Goal: Task Accomplishment & Management: Use online tool/utility

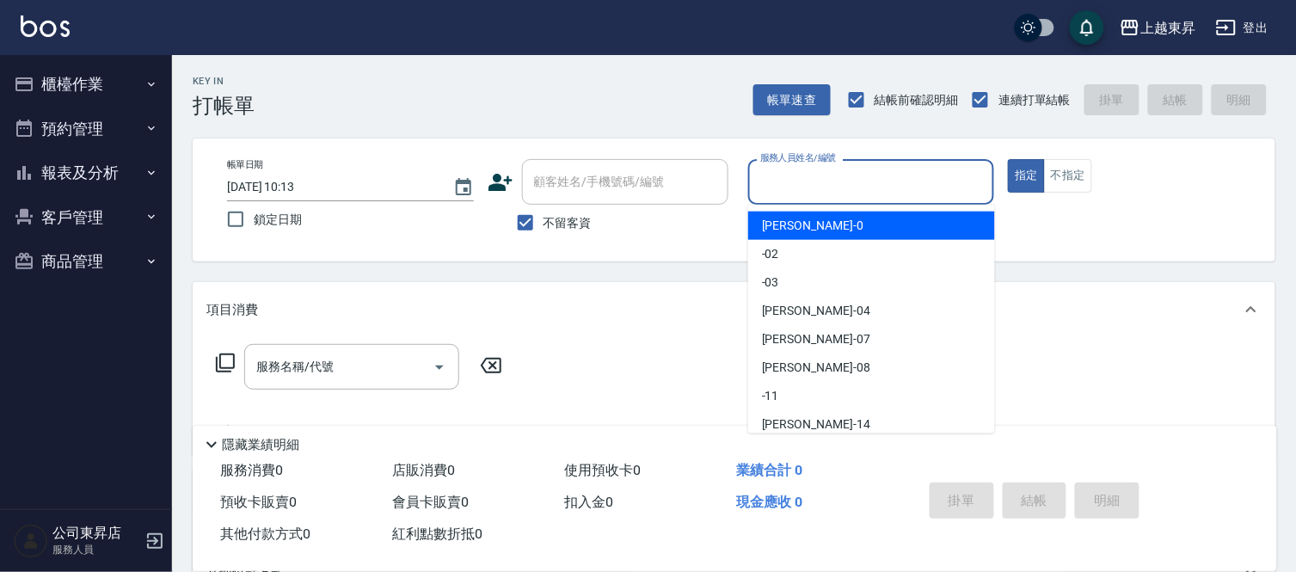
click at [785, 177] on input "服務人員姓名/編號" at bounding box center [871, 182] width 231 height 30
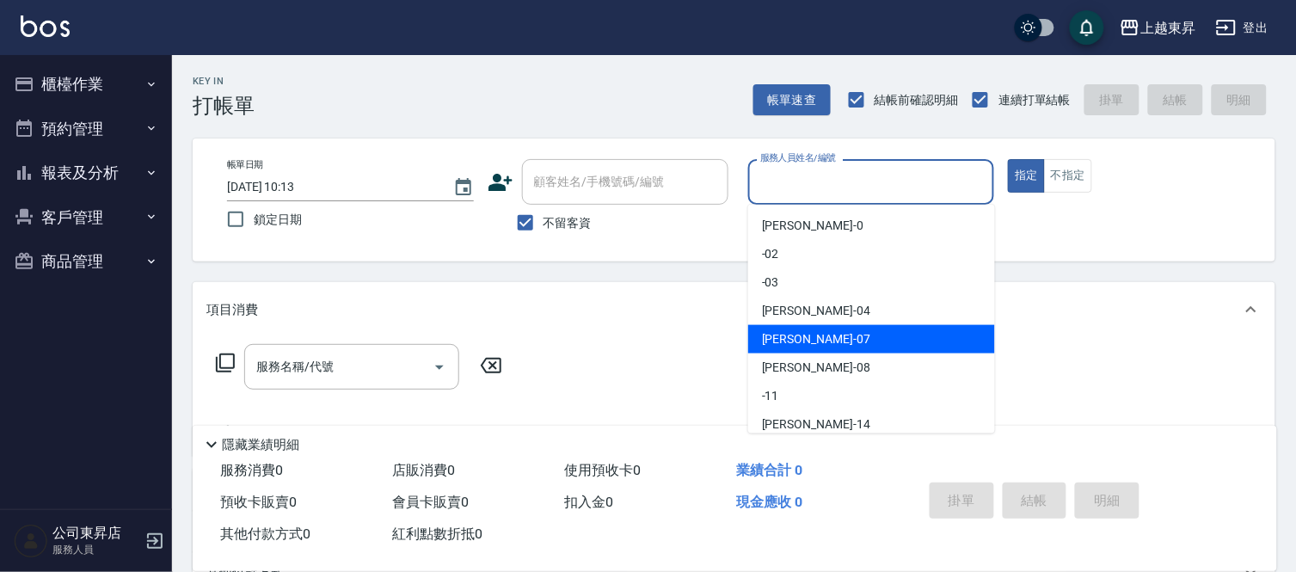
click at [814, 338] on div "[PERSON_NAME] -07" at bounding box center [871, 339] width 247 height 28
type input "[PERSON_NAME]-07"
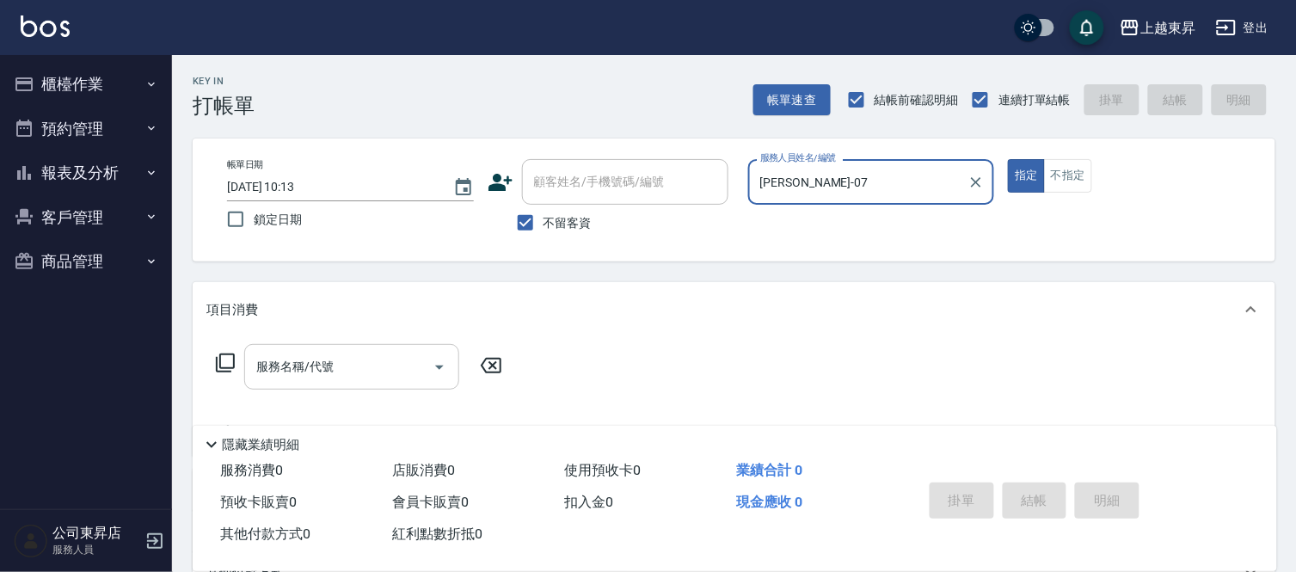
click at [371, 361] on input "服務名稱/代號" at bounding box center [339, 367] width 174 height 30
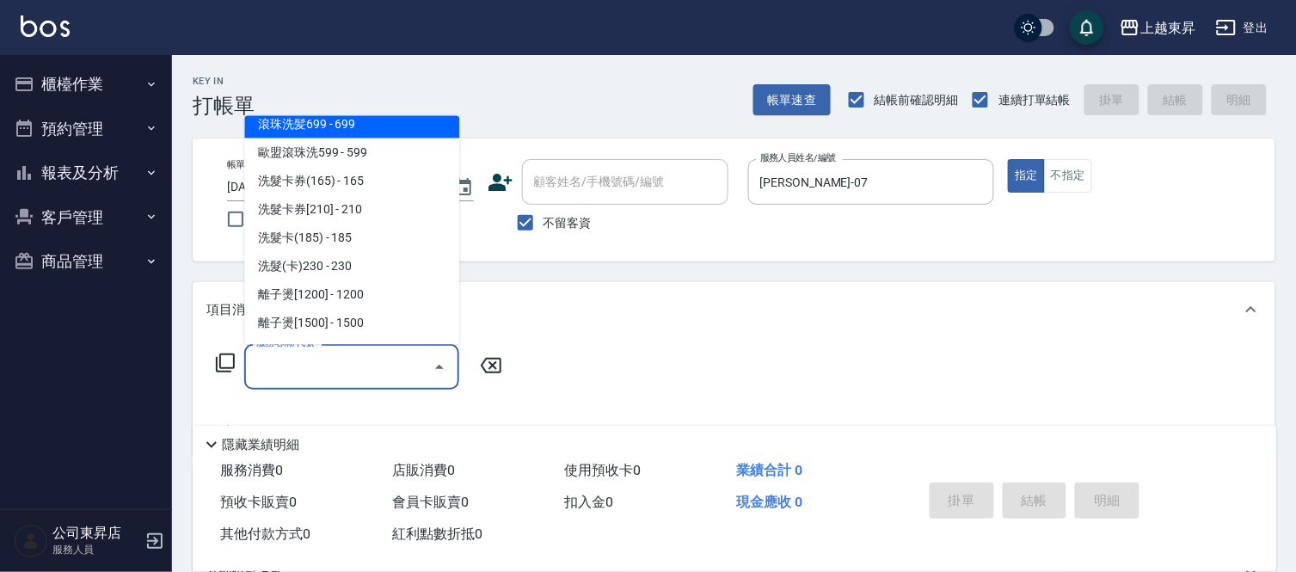
scroll to position [477, 0]
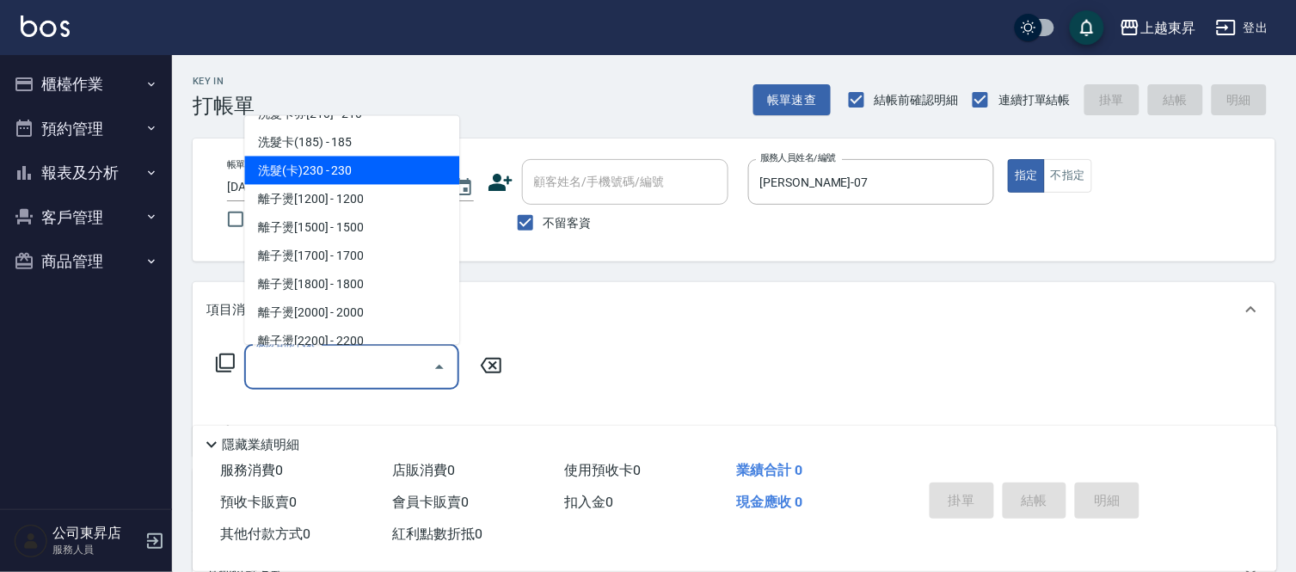
click at [372, 161] on span "洗髮(卡)230 - 230" at bounding box center [351, 170] width 215 height 28
type input "洗髮(卡)230(224)"
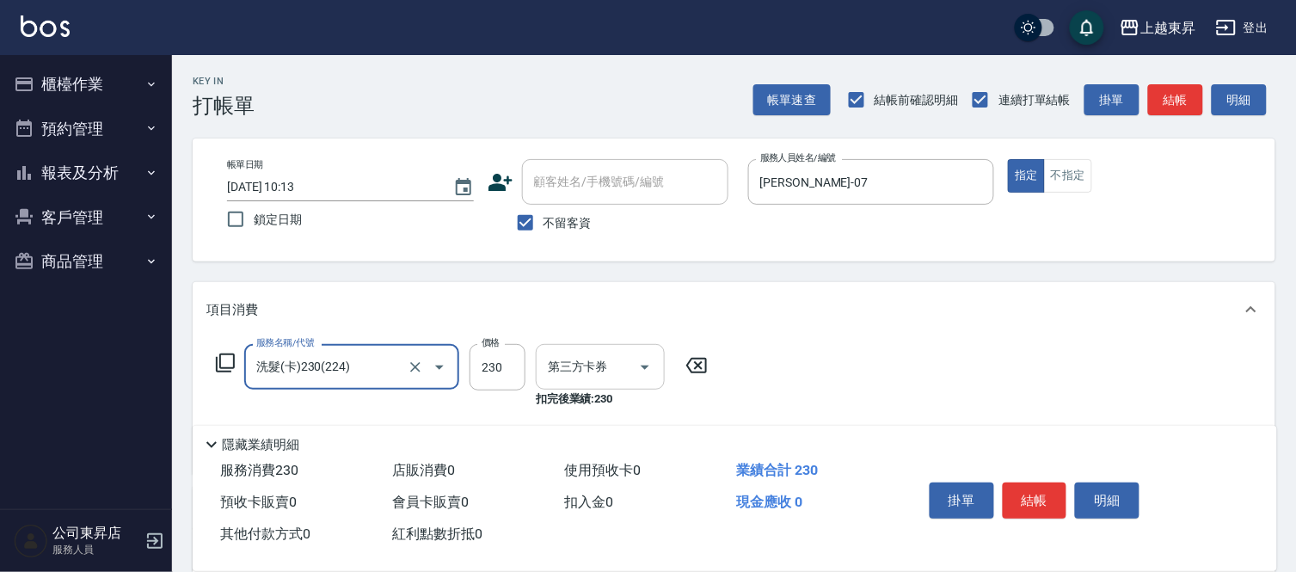
type input "舊有卡券"
click at [578, 363] on input "洗-1" at bounding box center [587, 367] width 88 height 30
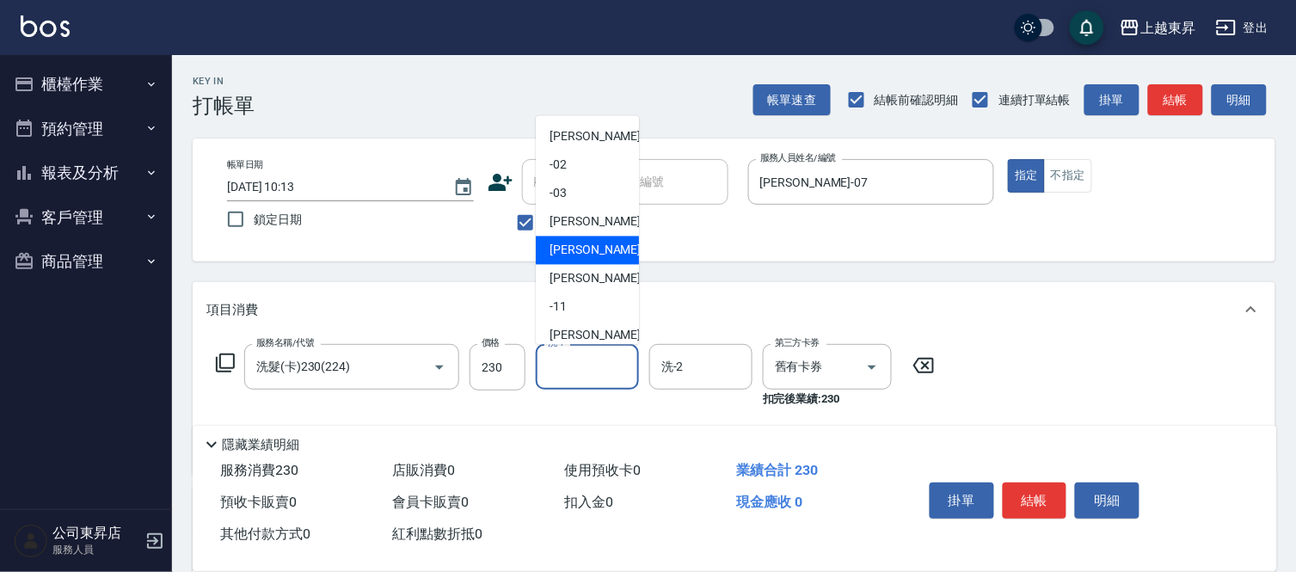
click at [593, 252] on div "[PERSON_NAME] -07" at bounding box center [587, 250] width 103 height 28
type input "[PERSON_NAME]-07"
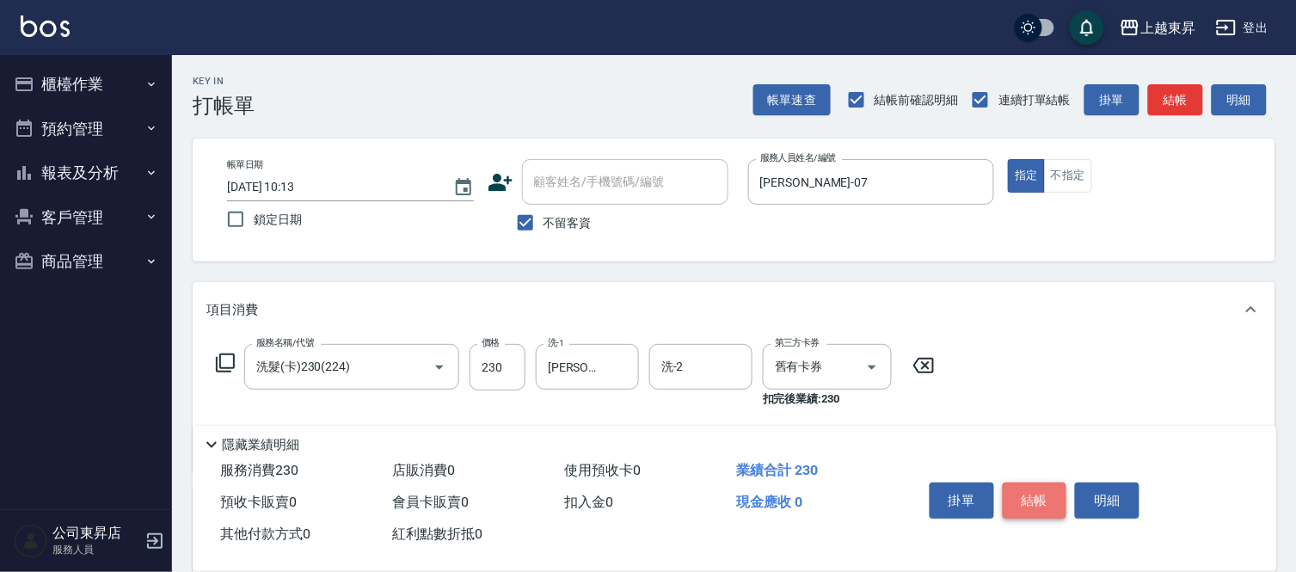
click at [1043, 499] on button "結帳" at bounding box center [1034, 500] width 64 height 36
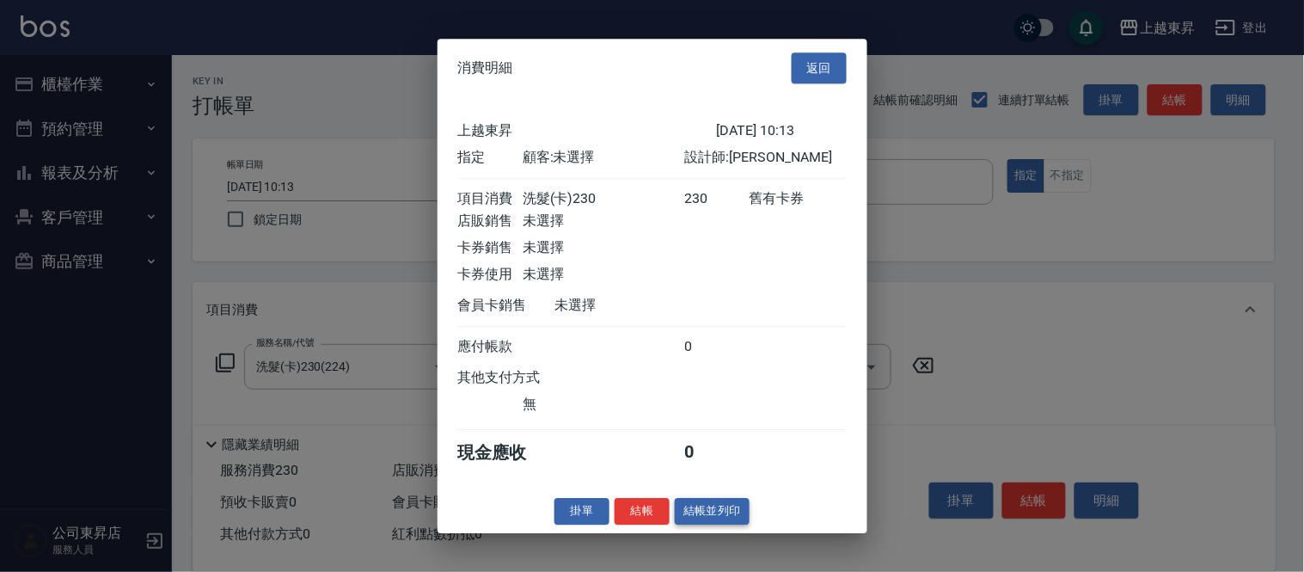
click at [725, 522] on button "結帳並列印" at bounding box center [712, 511] width 75 height 27
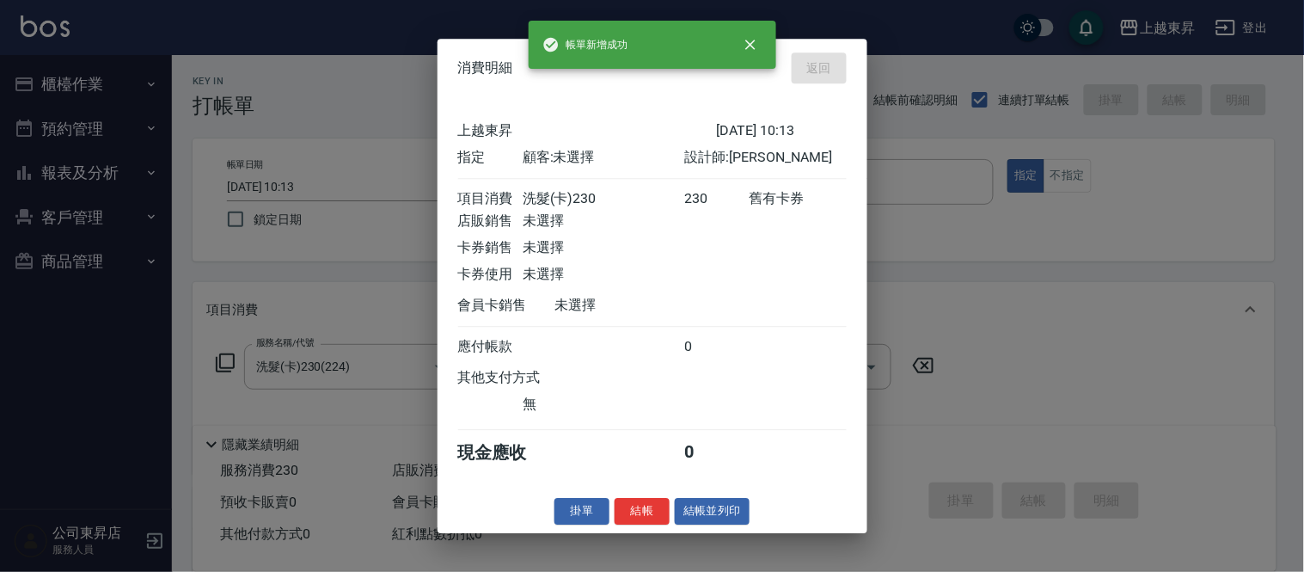
type input "[DATE] 10:28"
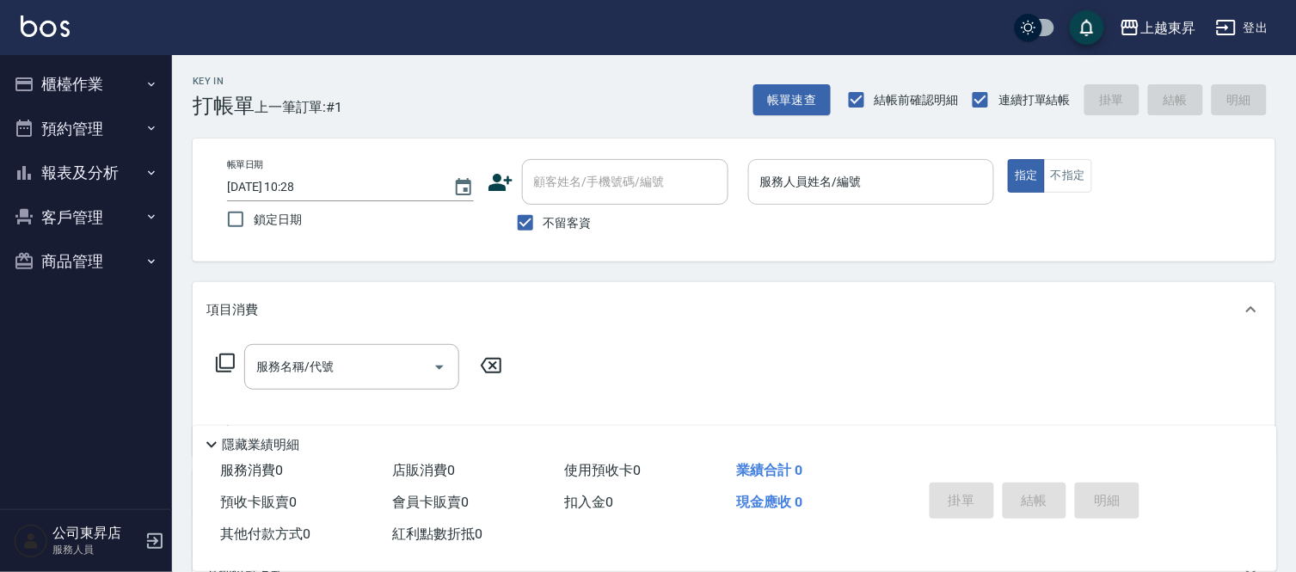
click at [784, 182] on div "服務人員姓名/編號 服務人員姓名/編號" at bounding box center [871, 182] width 247 height 46
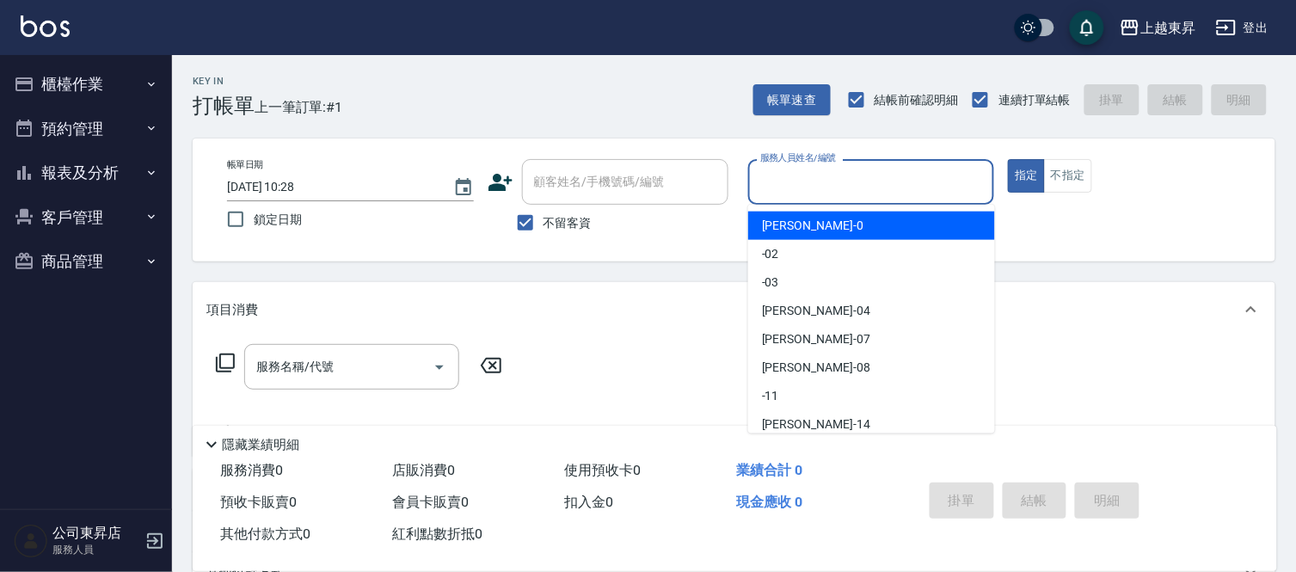
click at [788, 169] on input "服務人員姓名/編號" at bounding box center [871, 182] width 231 height 30
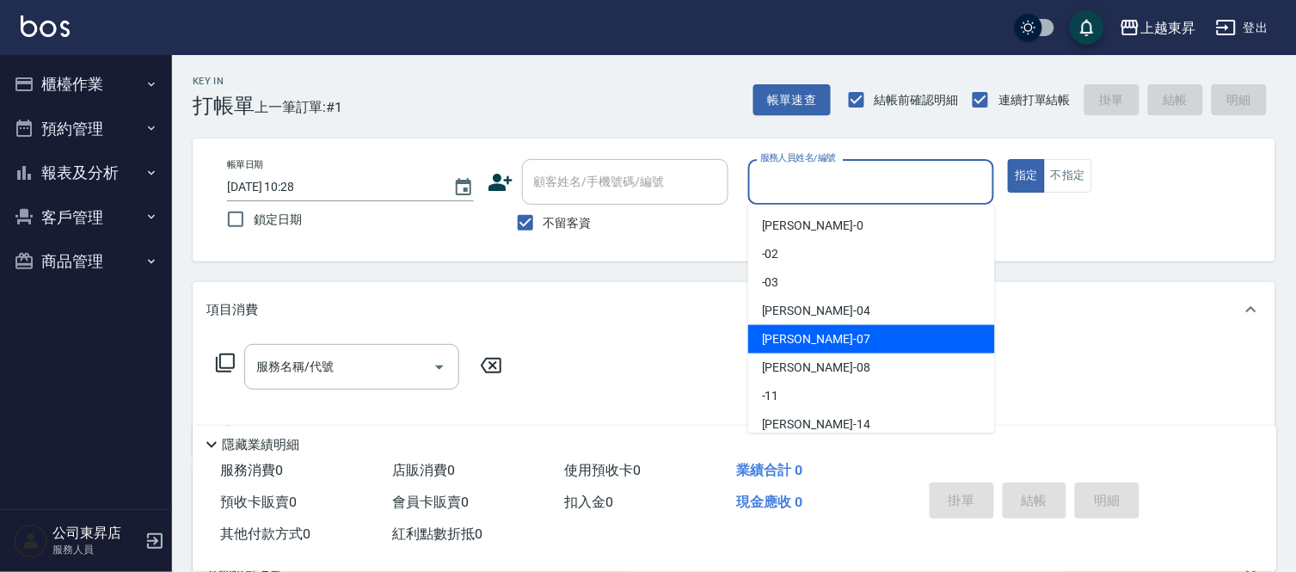
drag, startPoint x: 769, startPoint y: 333, endPoint x: 1002, endPoint y: 213, distance: 262.6
click at [803, 311] on ul "[PERSON_NAME]-0 -02 -03 [PERSON_NAME]04 [PERSON_NAME] -07 [PERSON_NAME]-08 -11 …" at bounding box center [871, 319] width 247 height 229
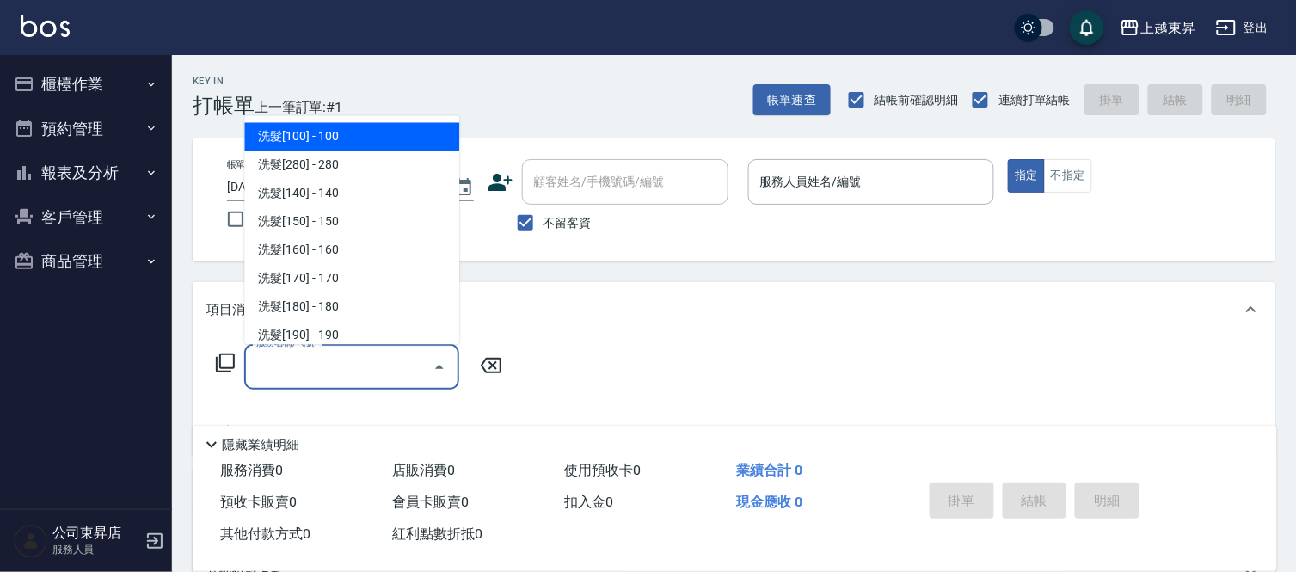
click at [359, 366] on input "服務名稱/代號" at bounding box center [339, 367] width 174 height 30
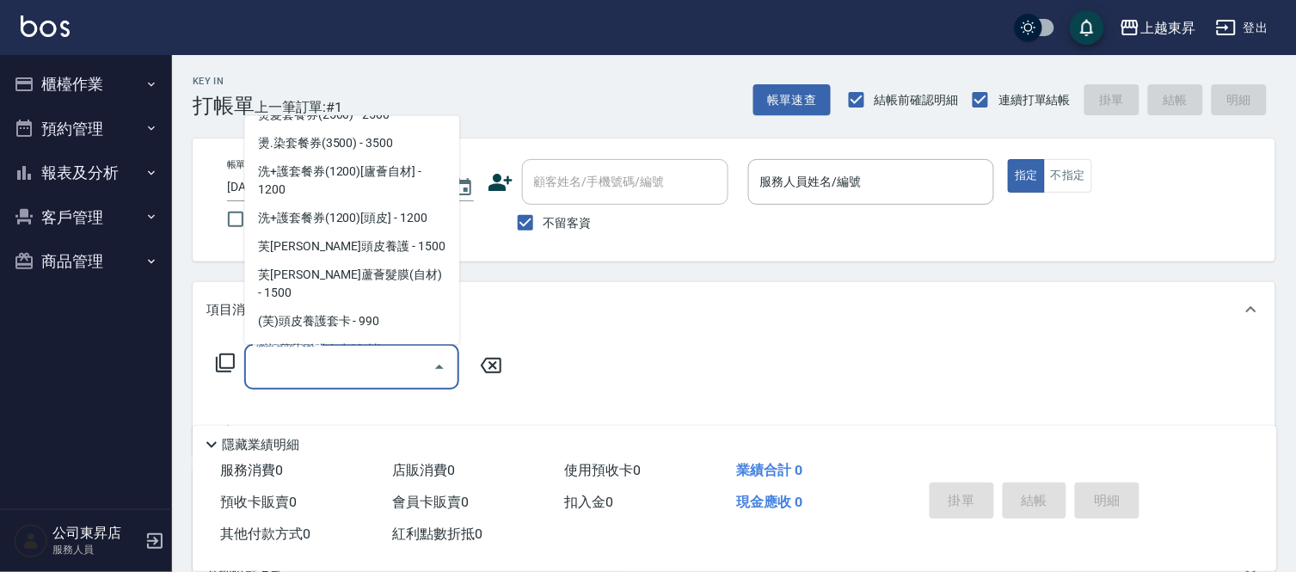
scroll to position [2770, 0]
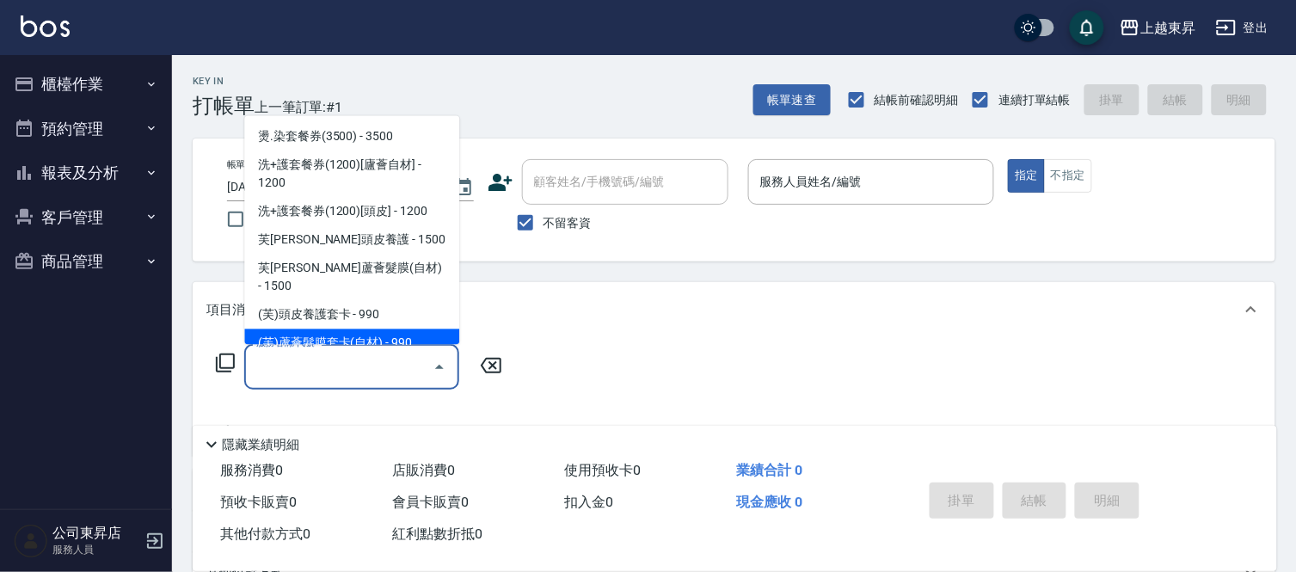
click at [364, 329] on span "(芙)蘆薈髮膜套卡(自材) - 990" at bounding box center [351, 343] width 215 height 28
type input "(芙)蘆薈髮膜套卡(自材)(639)"
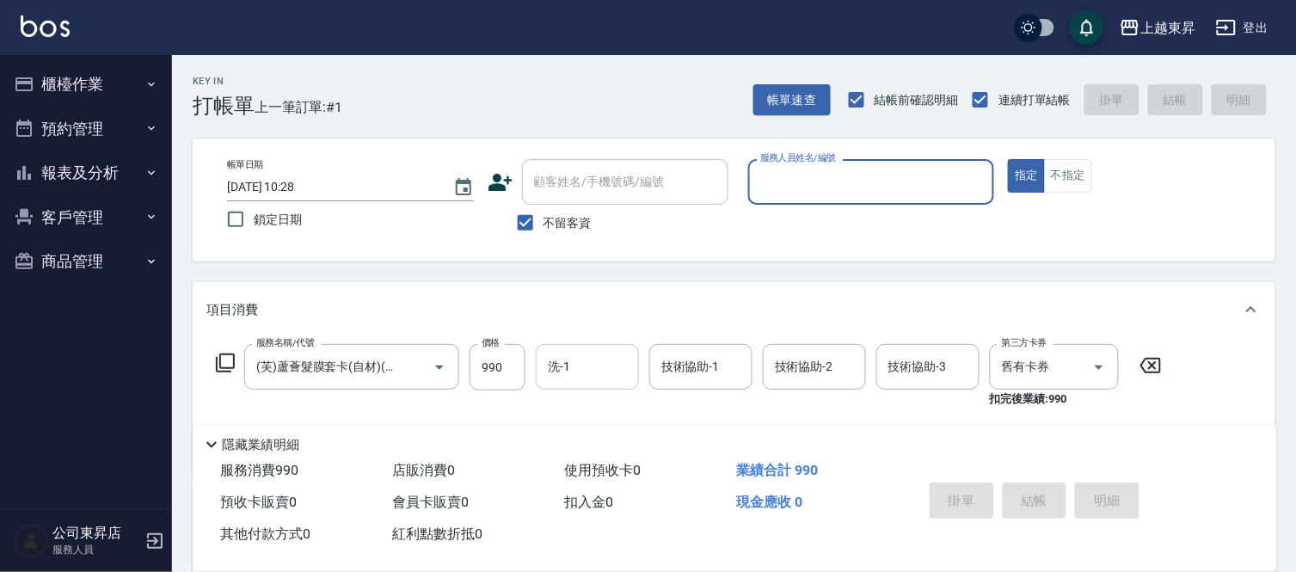
click at [574, 363] on input "洗-1" at bounding box center [587, 367] width 88 height 30
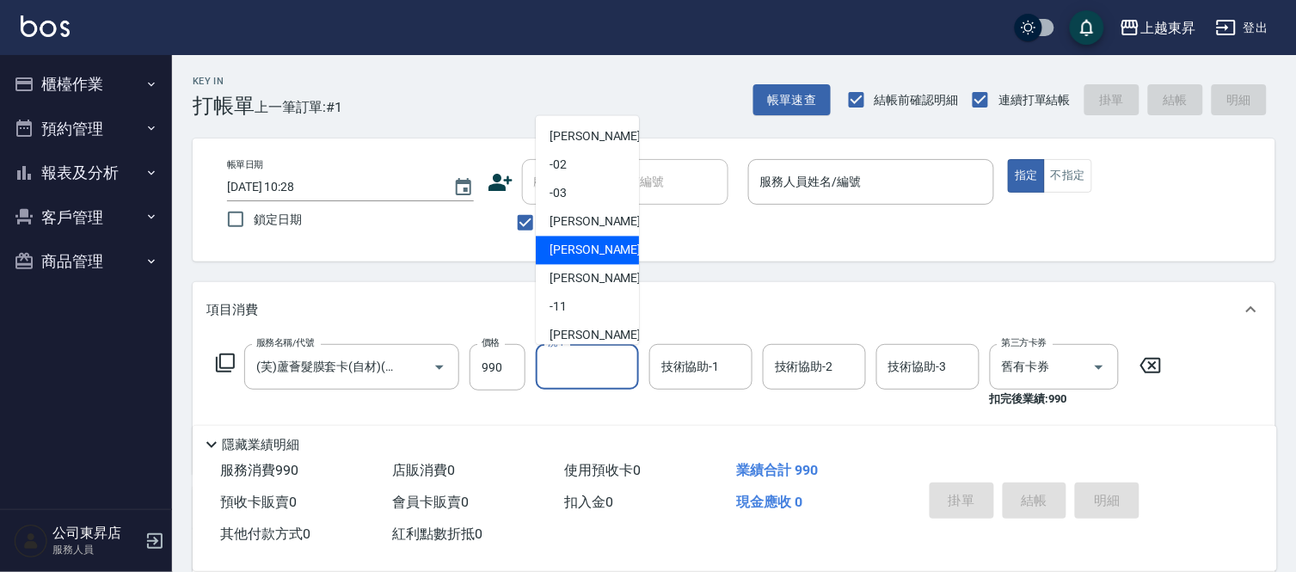
click at [580, 245] on span "[PERSON_NAME] -07" at bounding box center [603, 251] width 108 height 18
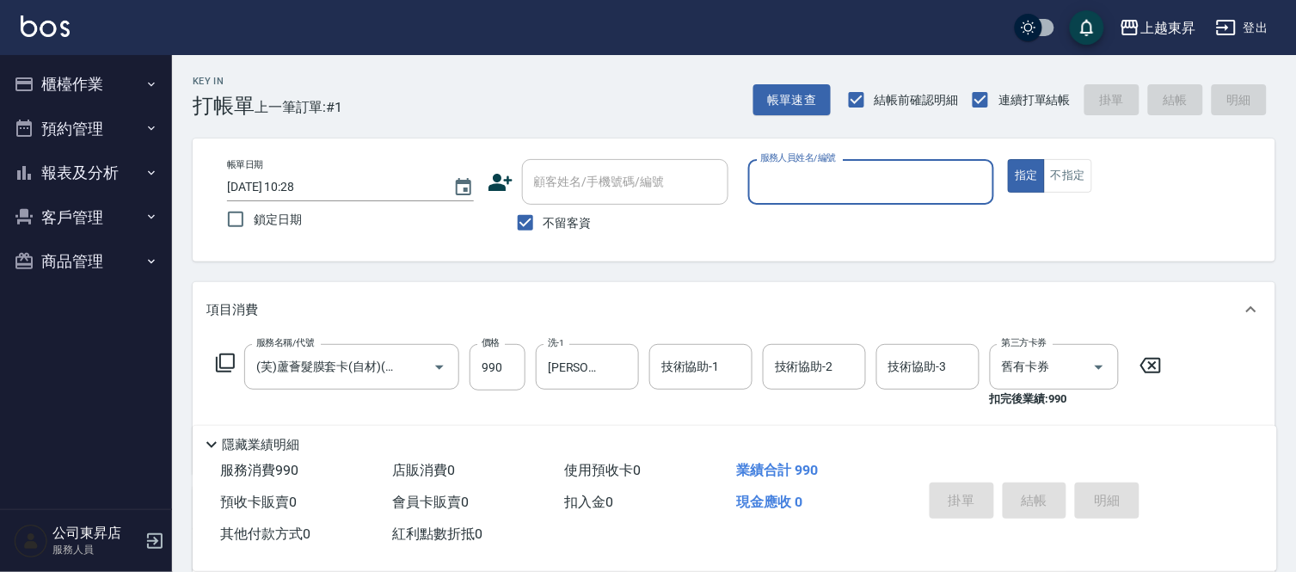
type input "[PERSON_NAME]-07"
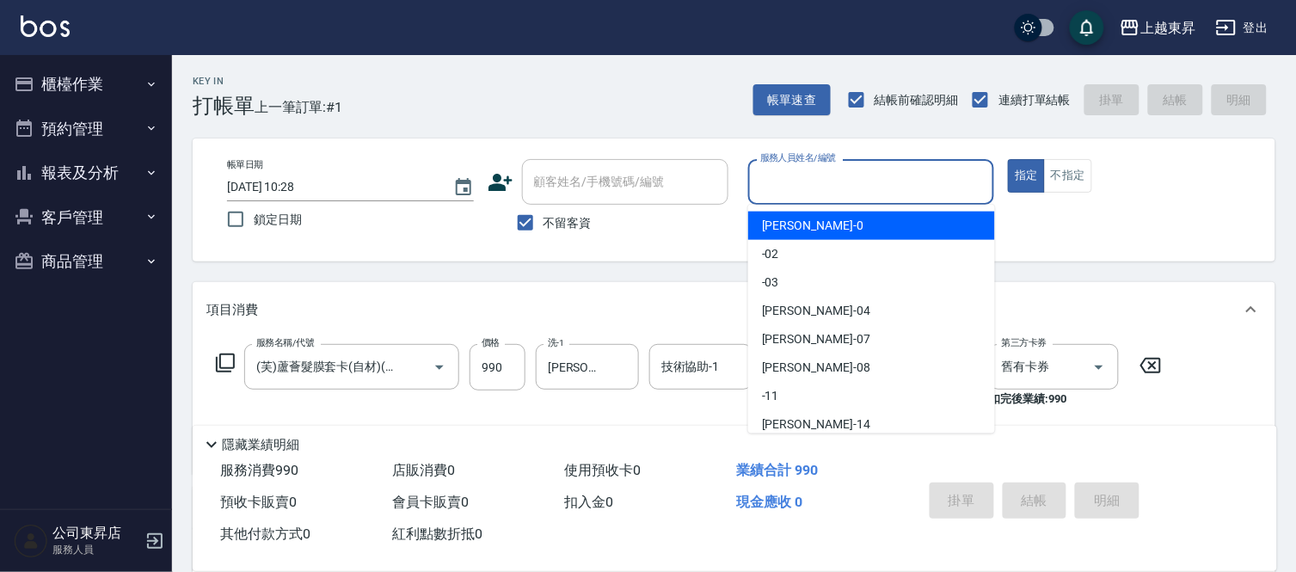
click at [843, 191] on input "服務人員姓名/編號" at bounding box center [871, 182] width 231 height 30
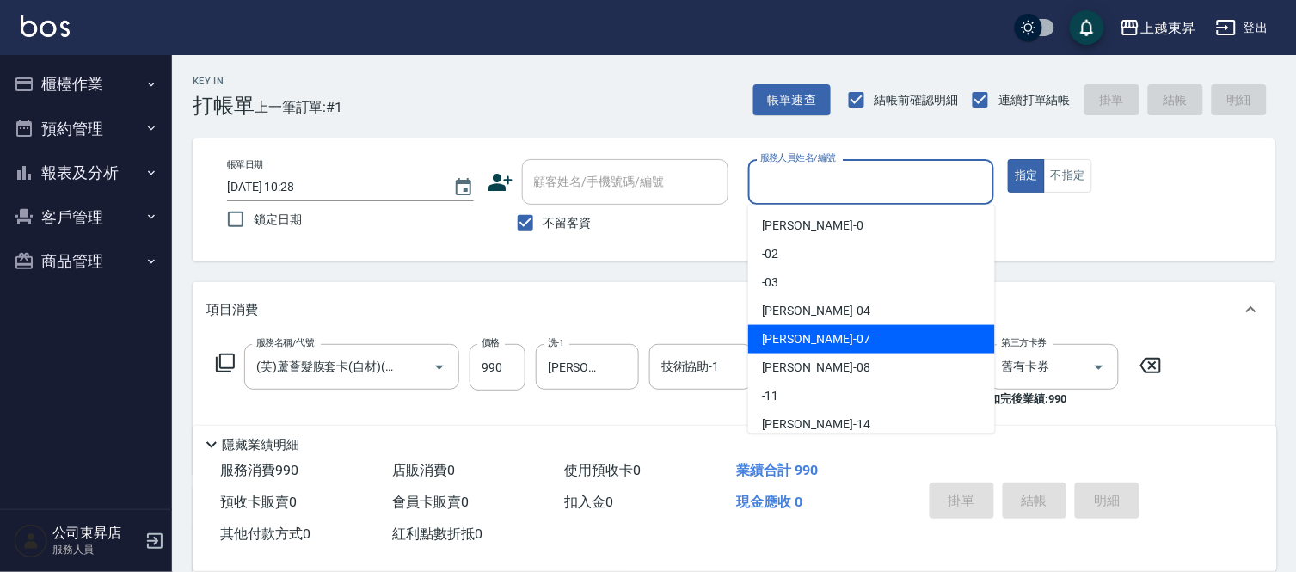
click at [775, 338] on span "[PERSON_NAME] -07" at bounding box center [816, 339] width 108 height 18
type input "[PERSON_NAME]-07"
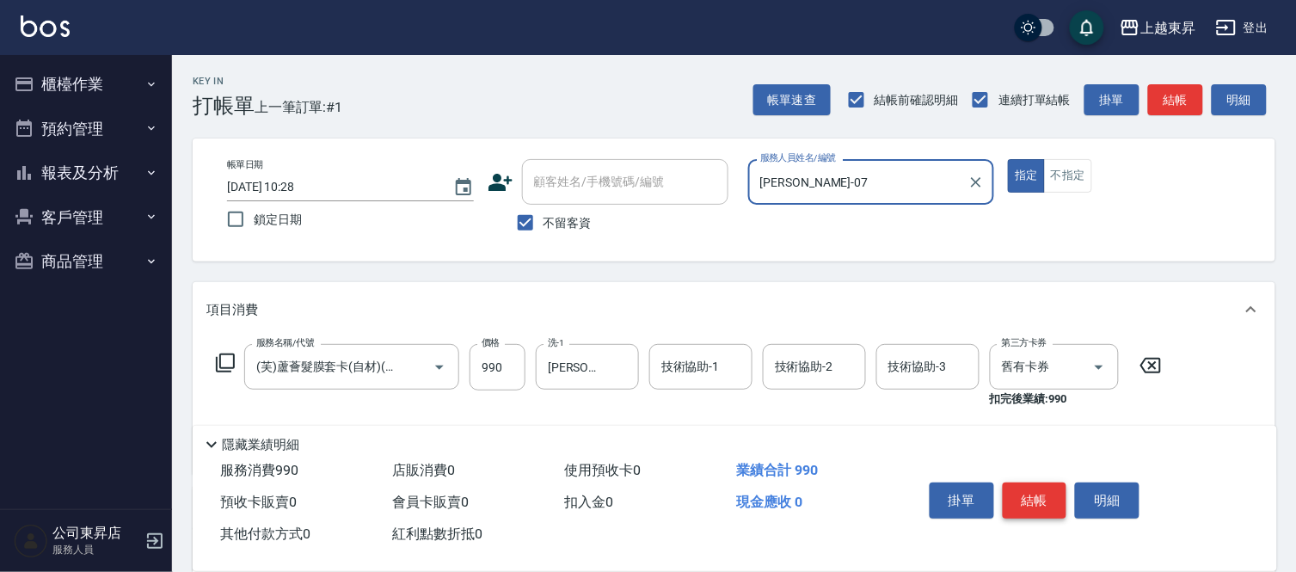
click at [1027, 493] on button "結帳" at bounding box center [1034, 500] width 64 height 36
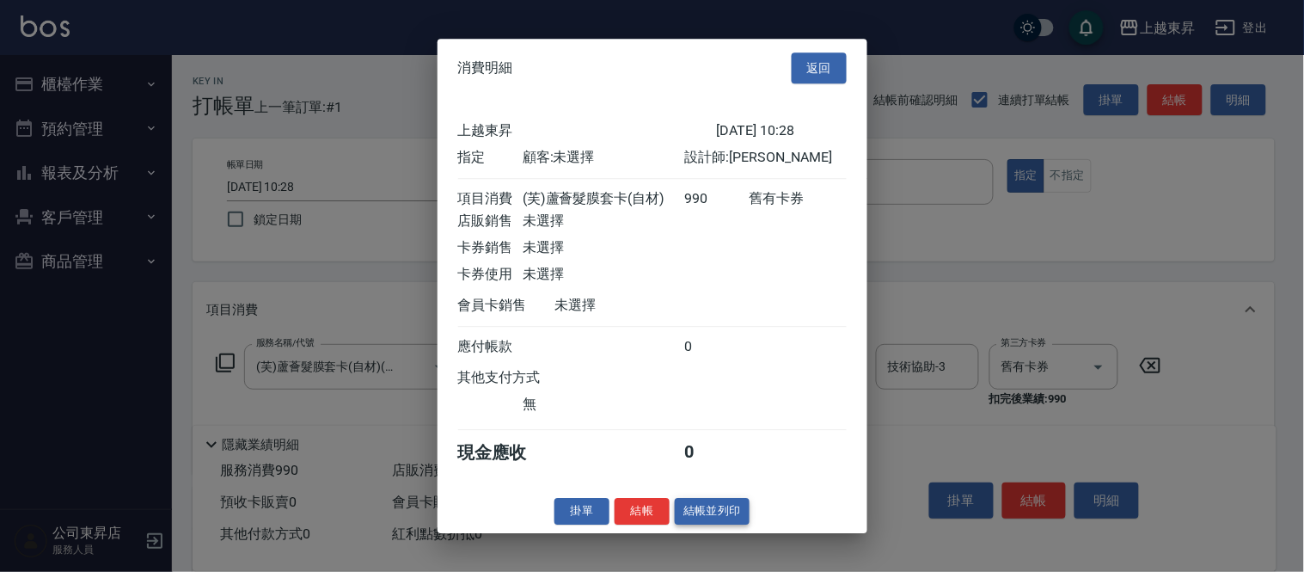
click at [714, 519] on button "結帳並列印" at bounding box center [712, 511] width 75 height 27
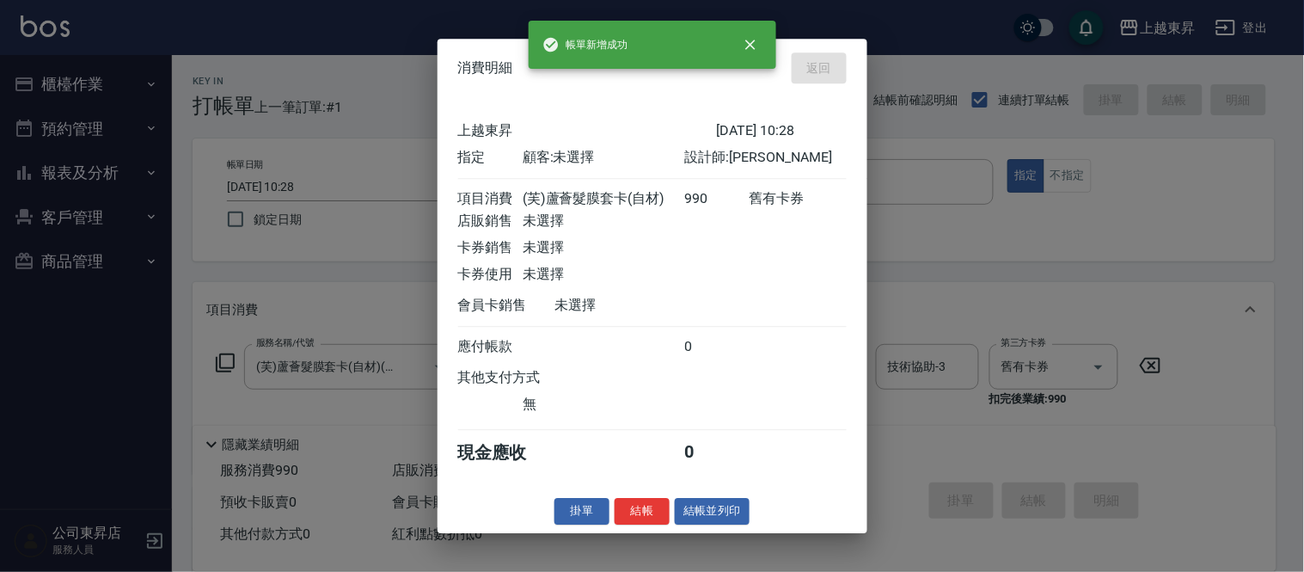
type input "[DATE] 10:52"
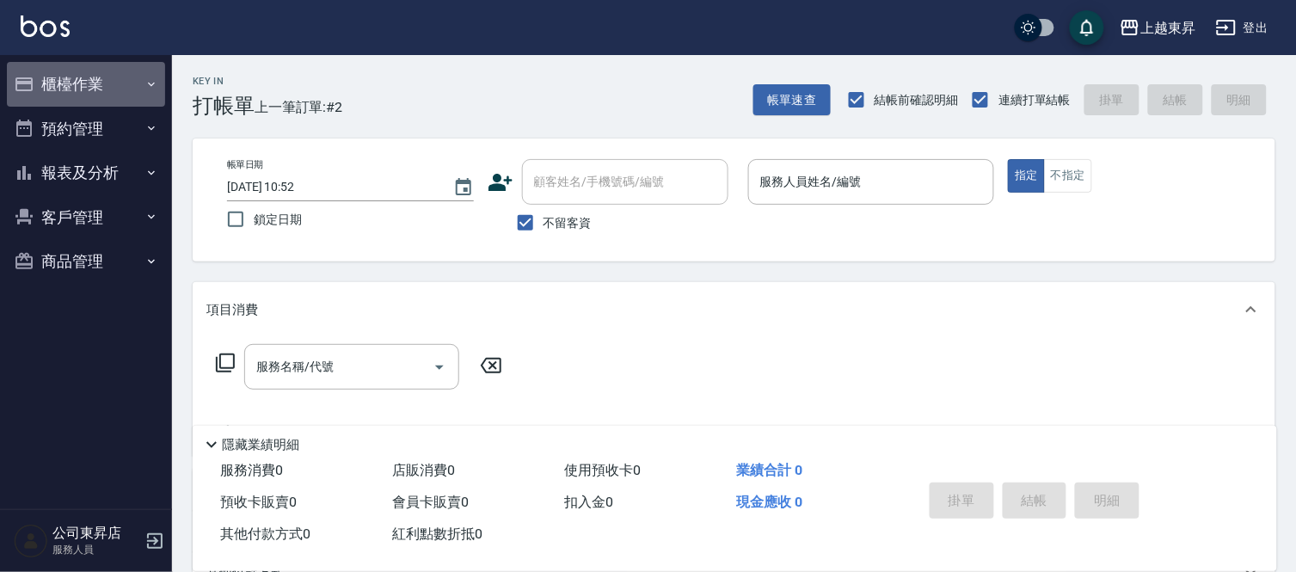
click at [149, 82] on icon "button" at bounding box center [151, 84] width 14 height 14
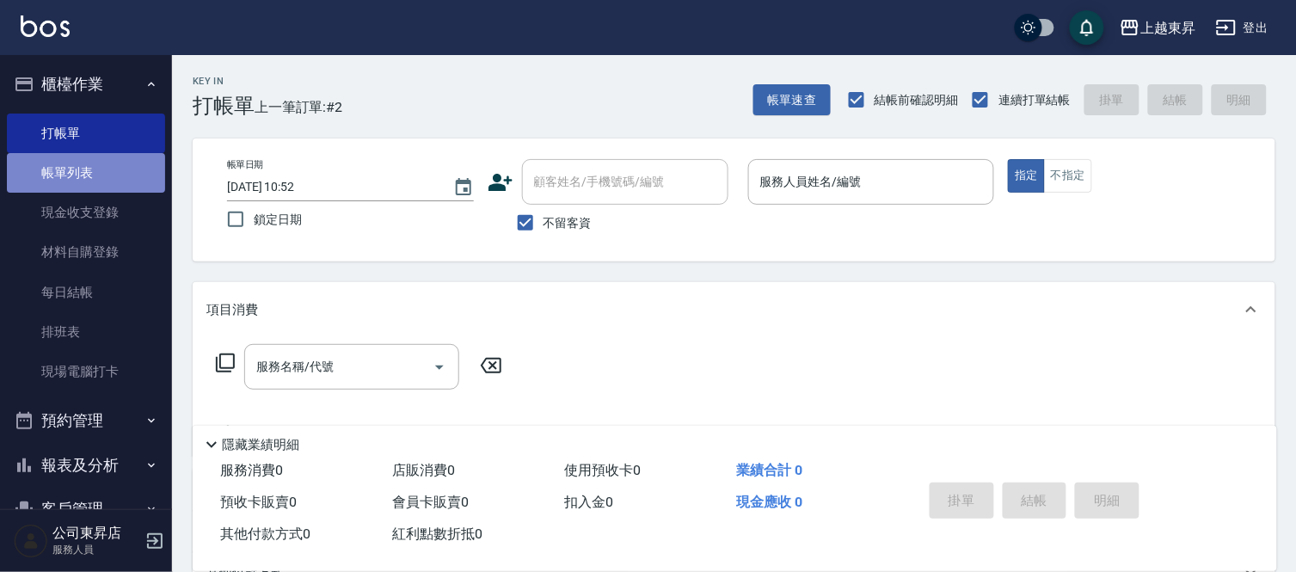
click at [109, 174] on link "帳單列表" at bounding box center [86, 173] width 158 height 40
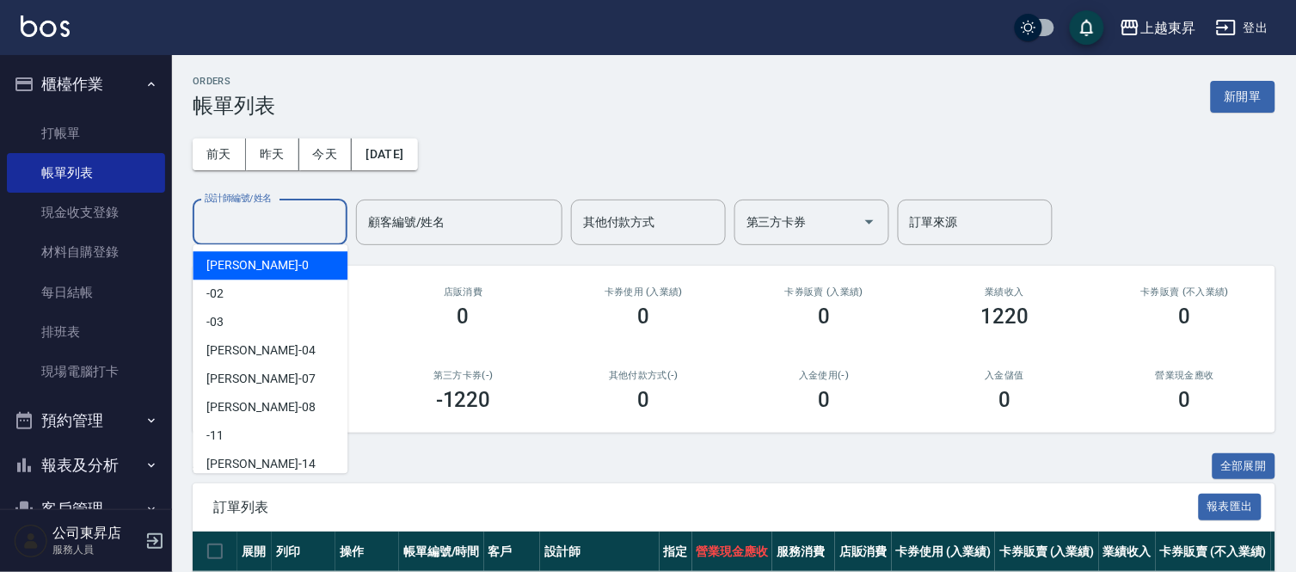
click at [243, 218] on input "設計師編號/姓名" at bounding box center [269, 222] width 139 height 30
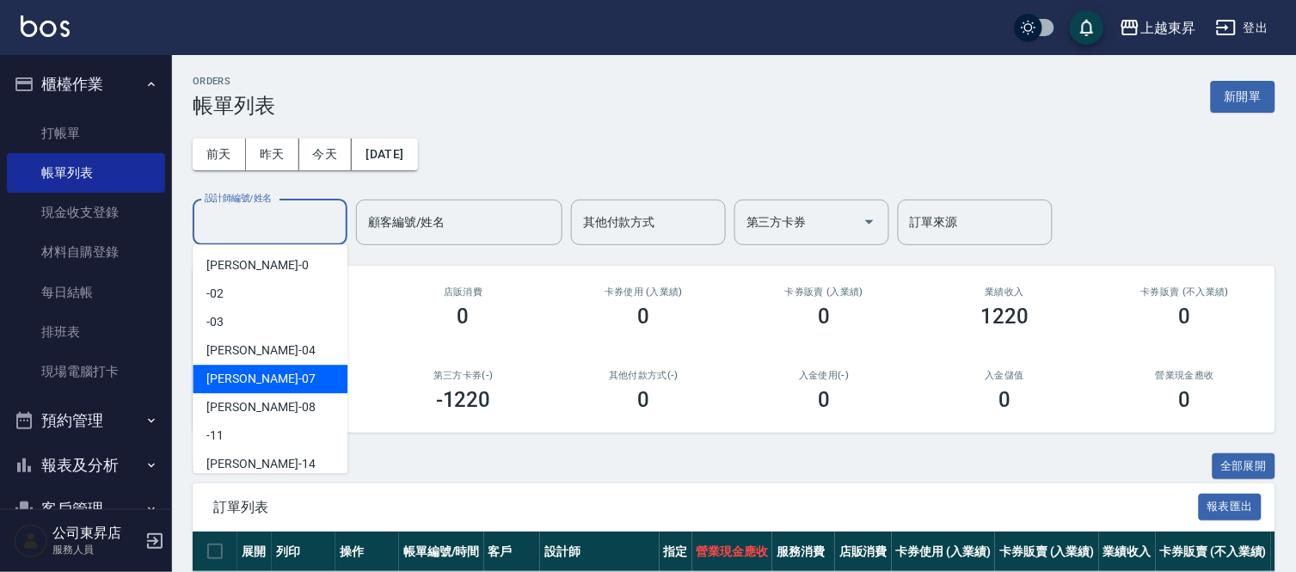
click at [210, 373] on span "[PERSON_NAME] -07" at bounding box center [260, 379] width 108 height 18
type input "[PERSON_NAME]-07"
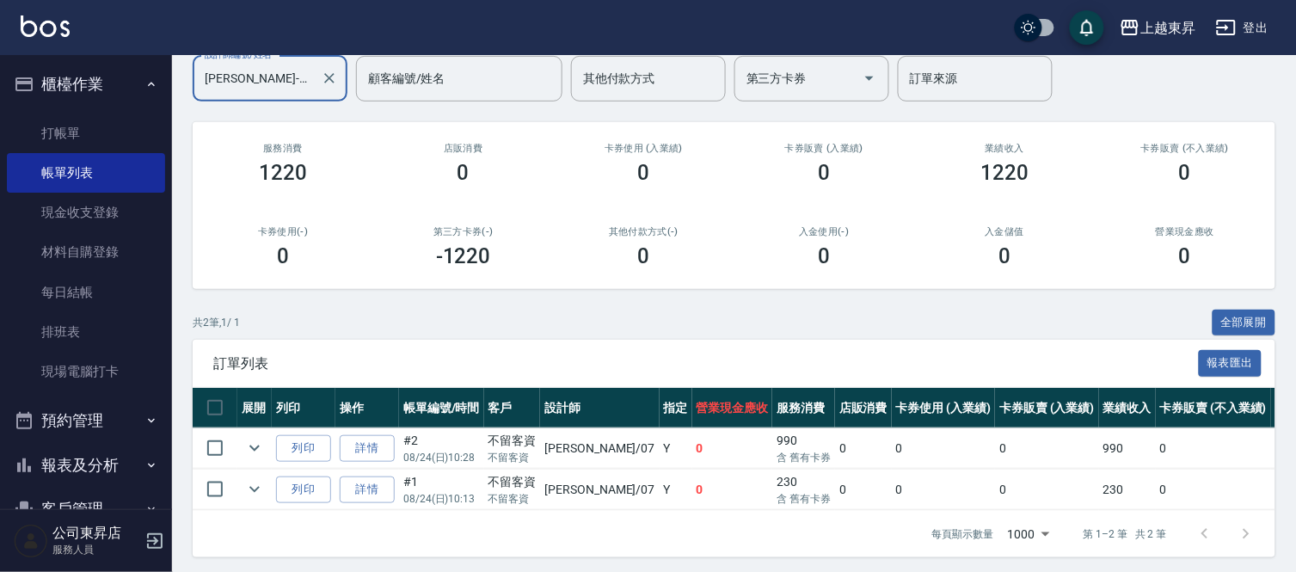
scroll to position [164, 0]
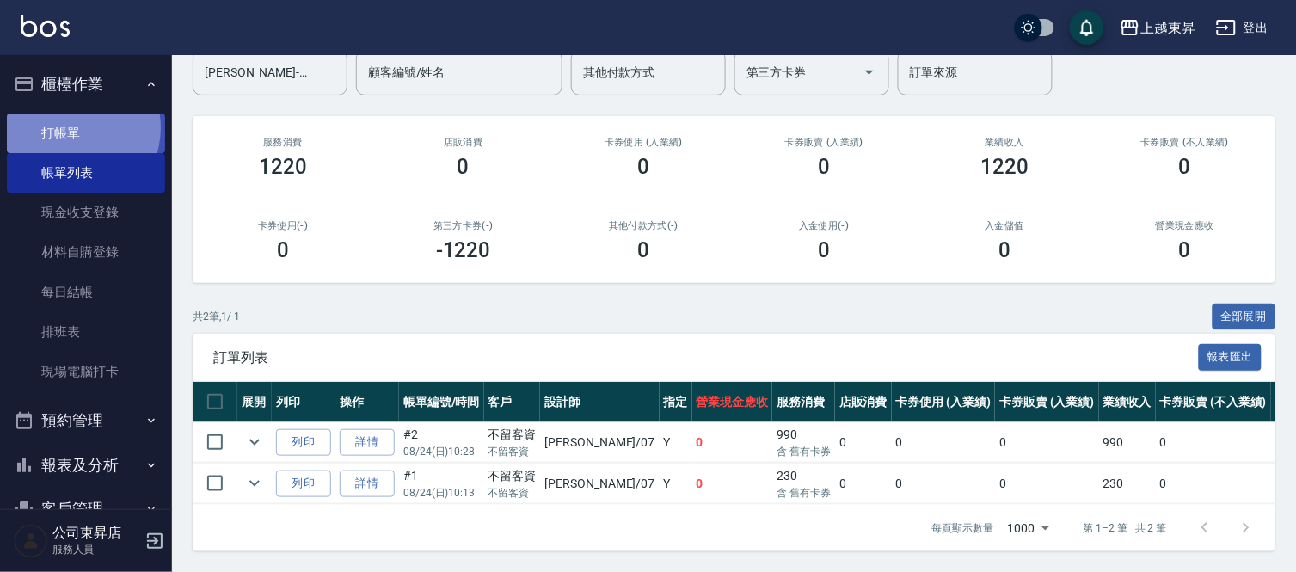
click at [73, 127] on link "打帳單" at bounding box center [86, 133] width 158 height 40
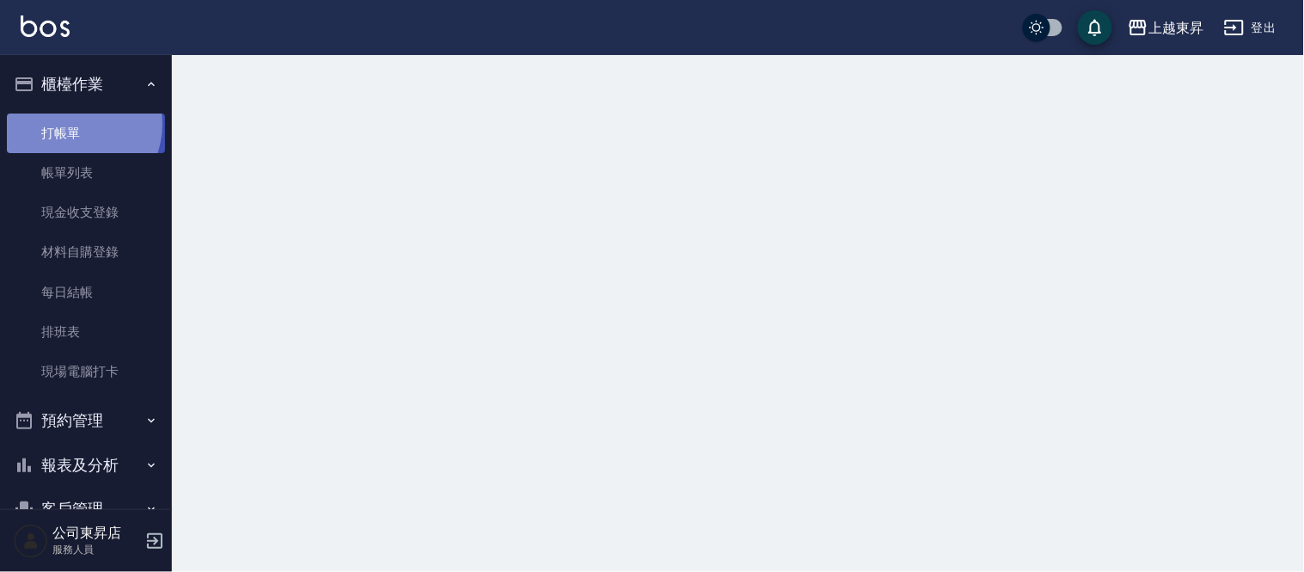
click at [72, 124] on link "打帳單" at bounding box center [86, 133] width 158 height 40
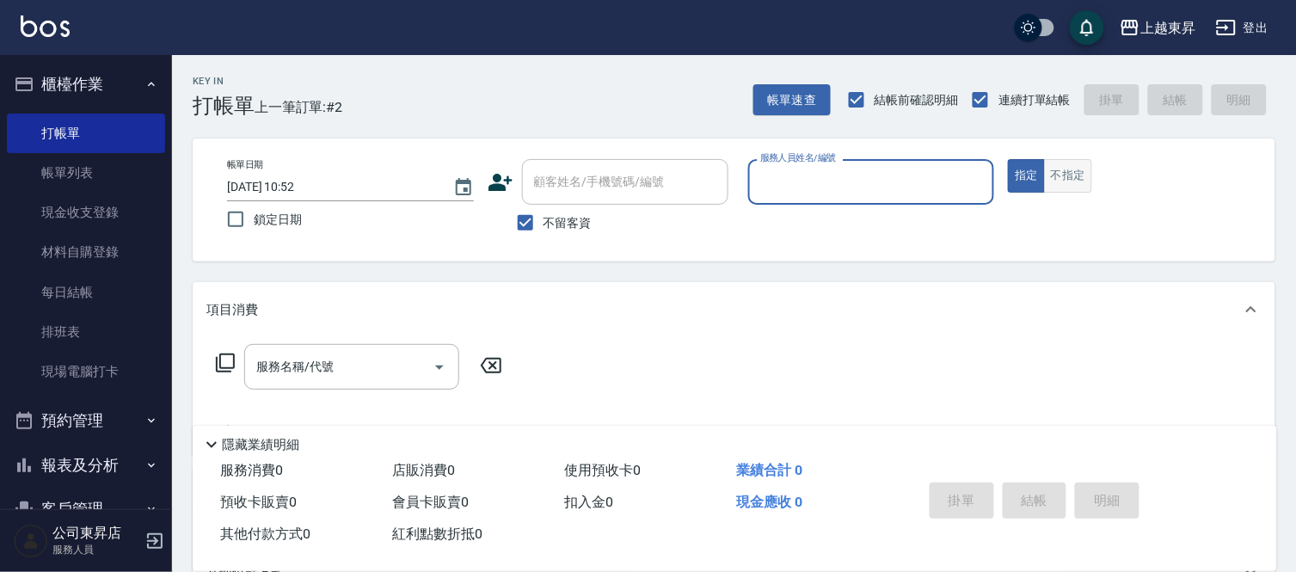
click at [1076, 181] on button "不指定" at bounding box center [1068, 176] width 48 height 34
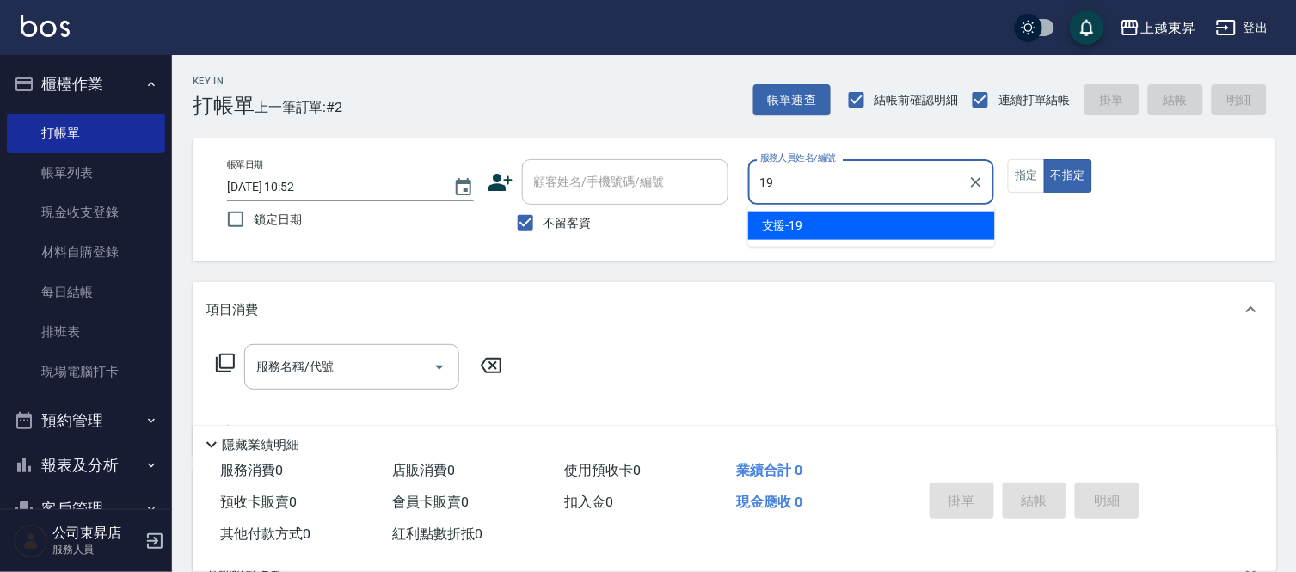
type input "支援-19"
type button "false"
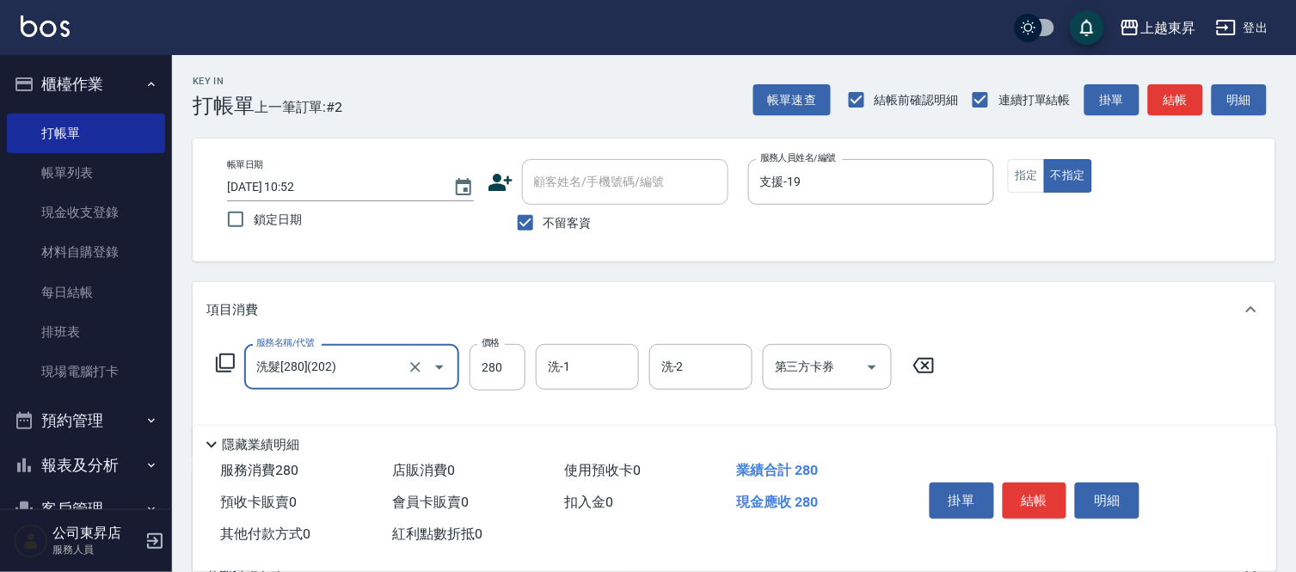
type input "洗髮[280](202)"
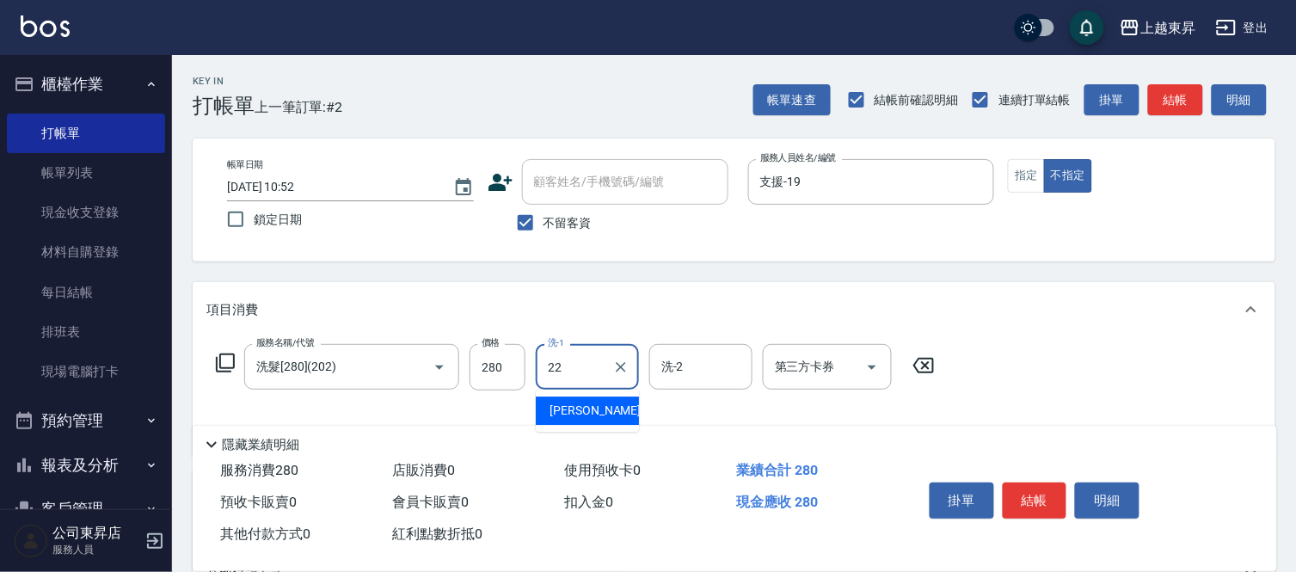
type input "[PERSON_NAME]-22"
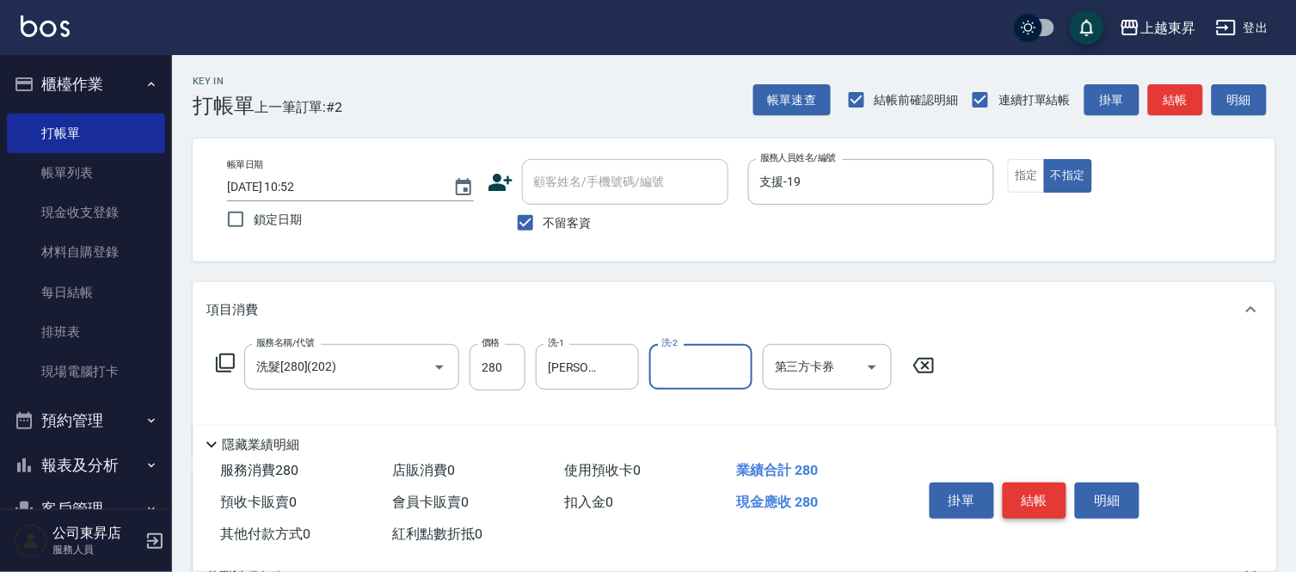
click at [1026, 484] on button "結帳" at bounding box center [1034, 500] width 64 height 36
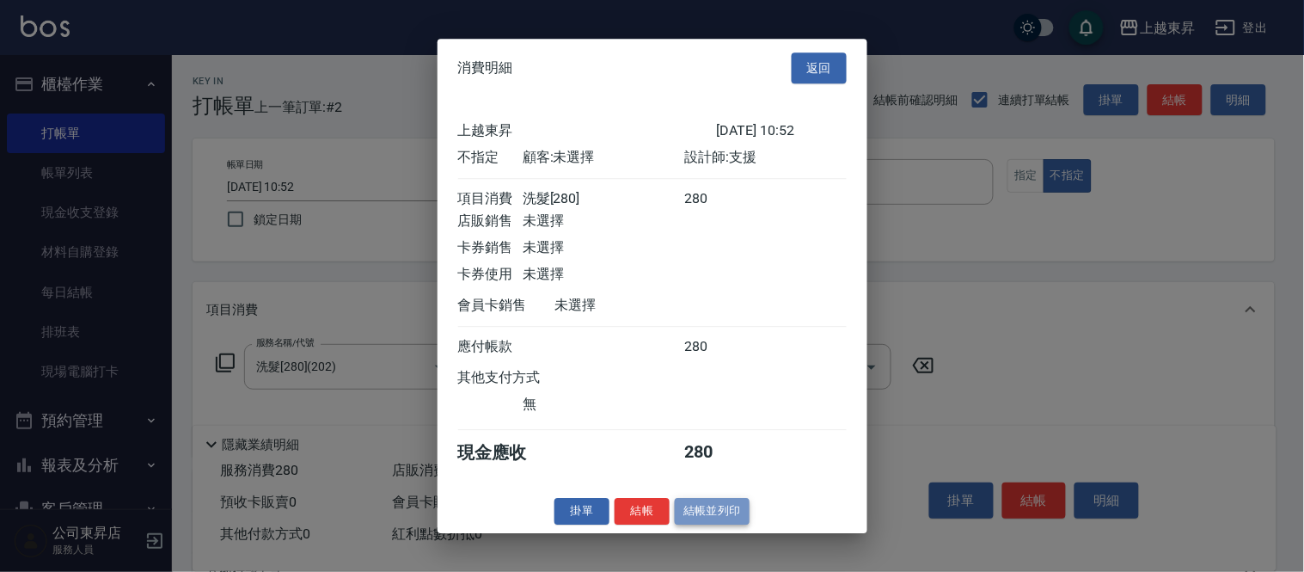
click at [700, 518] on button "結帳並列印" at bounding box center [712, 511] width 75 height 27
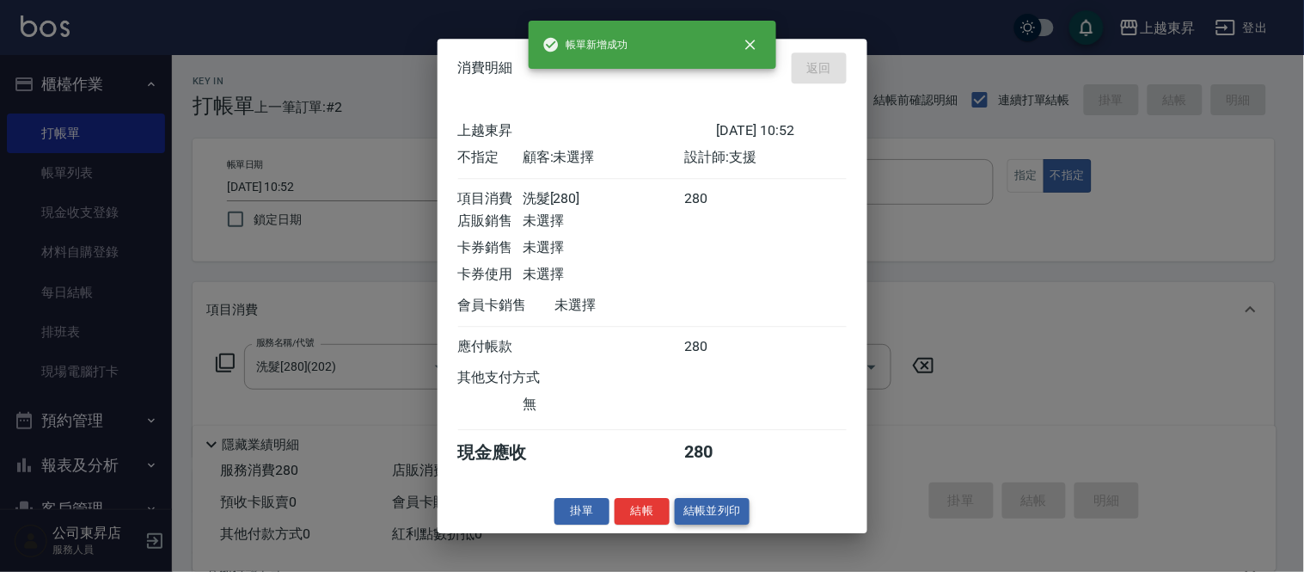
type input "[DATE] 10:57"
